Goal: Information Seeking & Learning: Check status

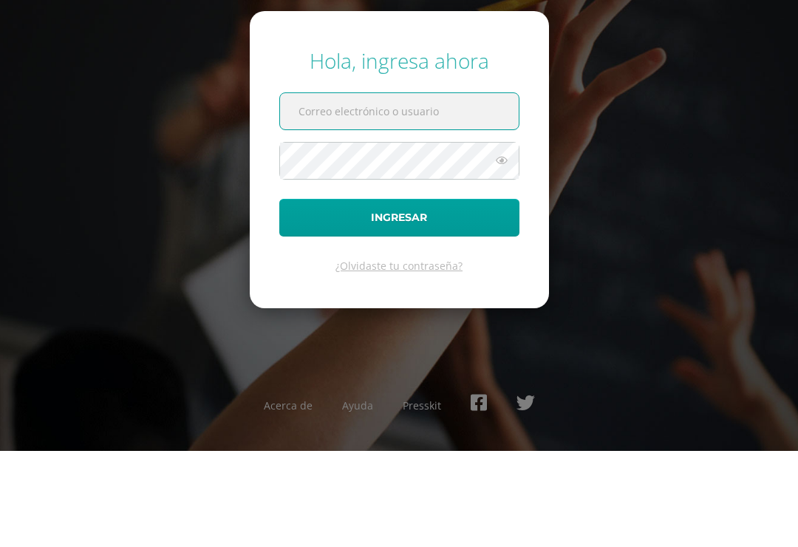
scroll to position [96, 0]
type input "20190172@liceoguatemala.edu.gt"
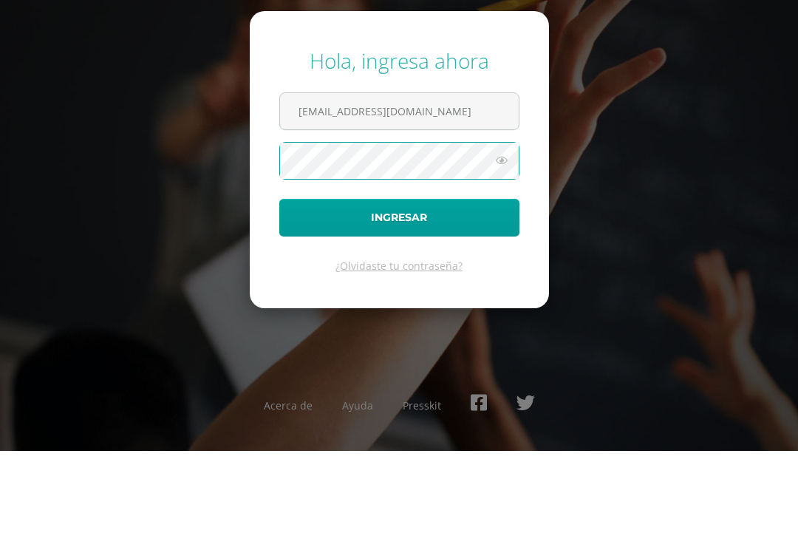
click at [503, 248] on icon at bounding box center [501, 257] width 19 height 18
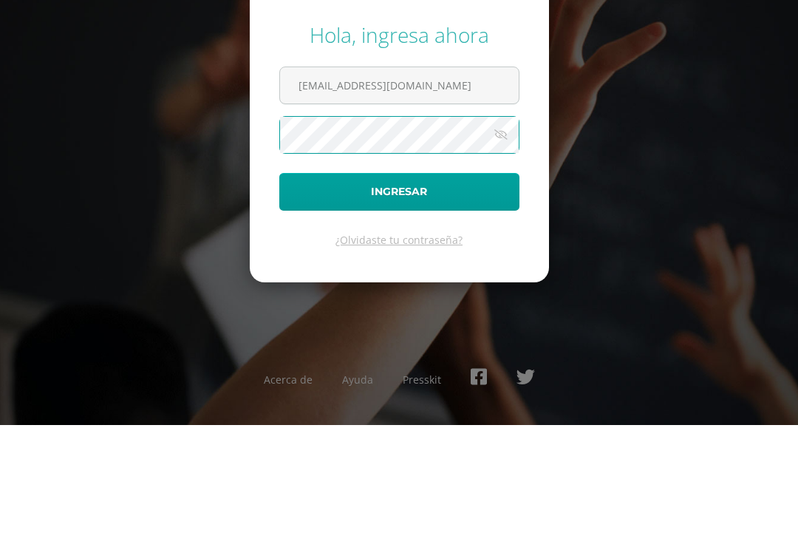
click at [448, 295] on button "Ingresar" at bounding box center [399, 314] width 240 height 38
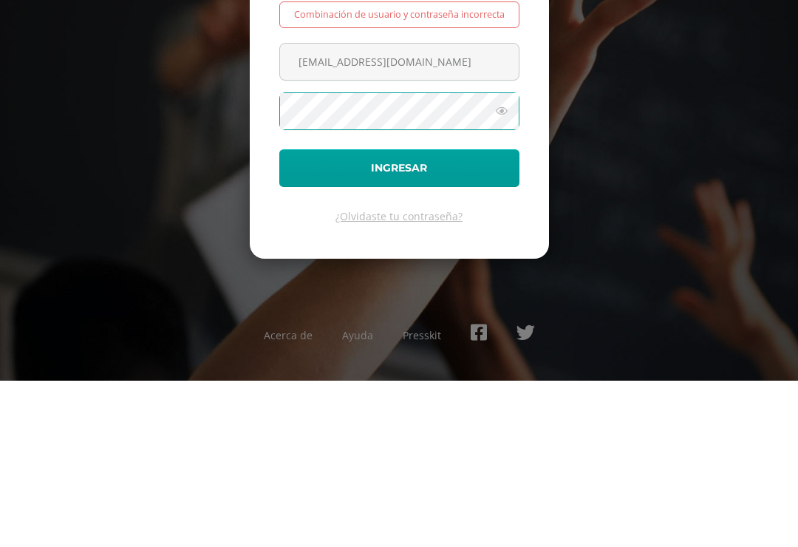
click at [479, 316] on button "Ingresar" at bounding box center [399, 335] width 240 height 38
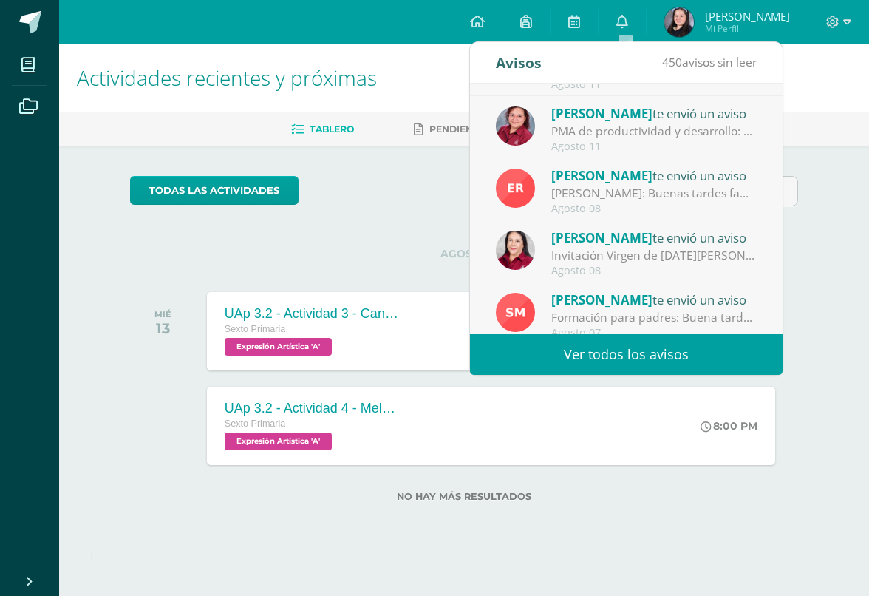
scroll to position [123, 0]
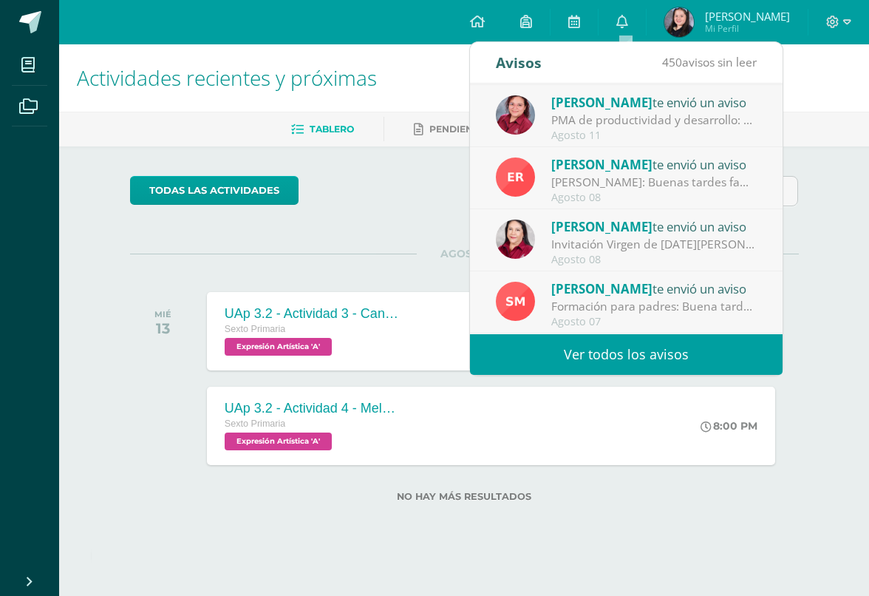
click at [726, 17] on span "[PERSON_NAME]" at bounding box center [747, 16] width 85 height 15
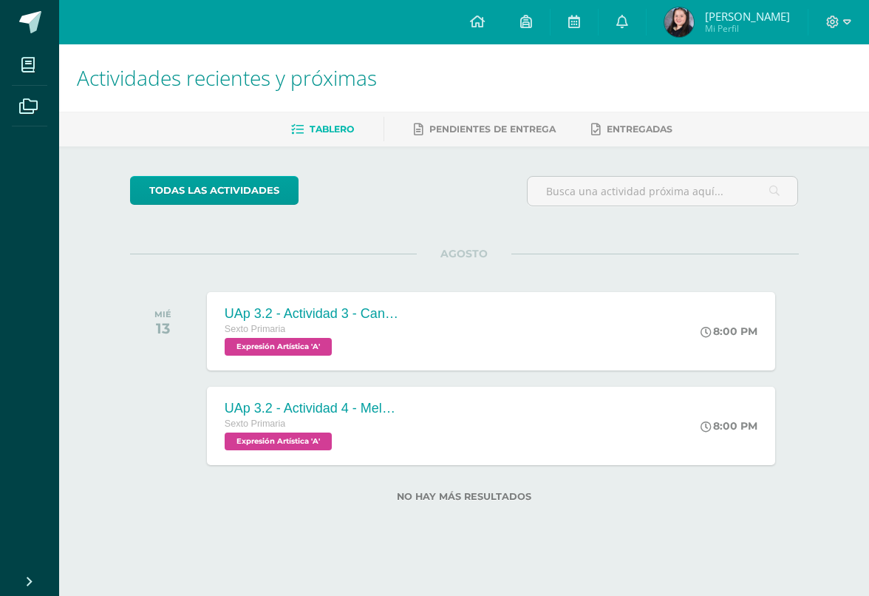
click at [706, 26] on span "María Alejandra Mi Perfil" at bounding box center [727, 22] width 132 height 30
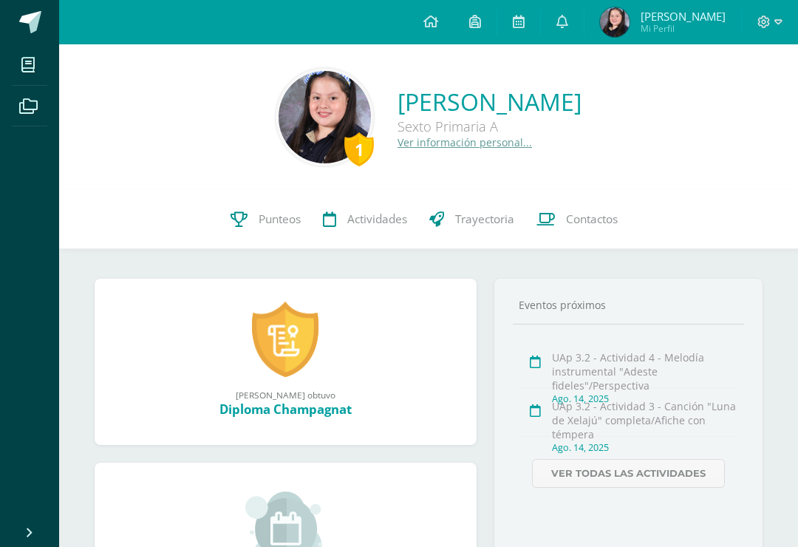
click at [361, 232] on link "Actividades" at bounding box center [365, 219] width 106 height 59
click at [277, 208] on link "Punteos" at bounding box center [265, 219] width 92 height 59
